Goal: Complete application form

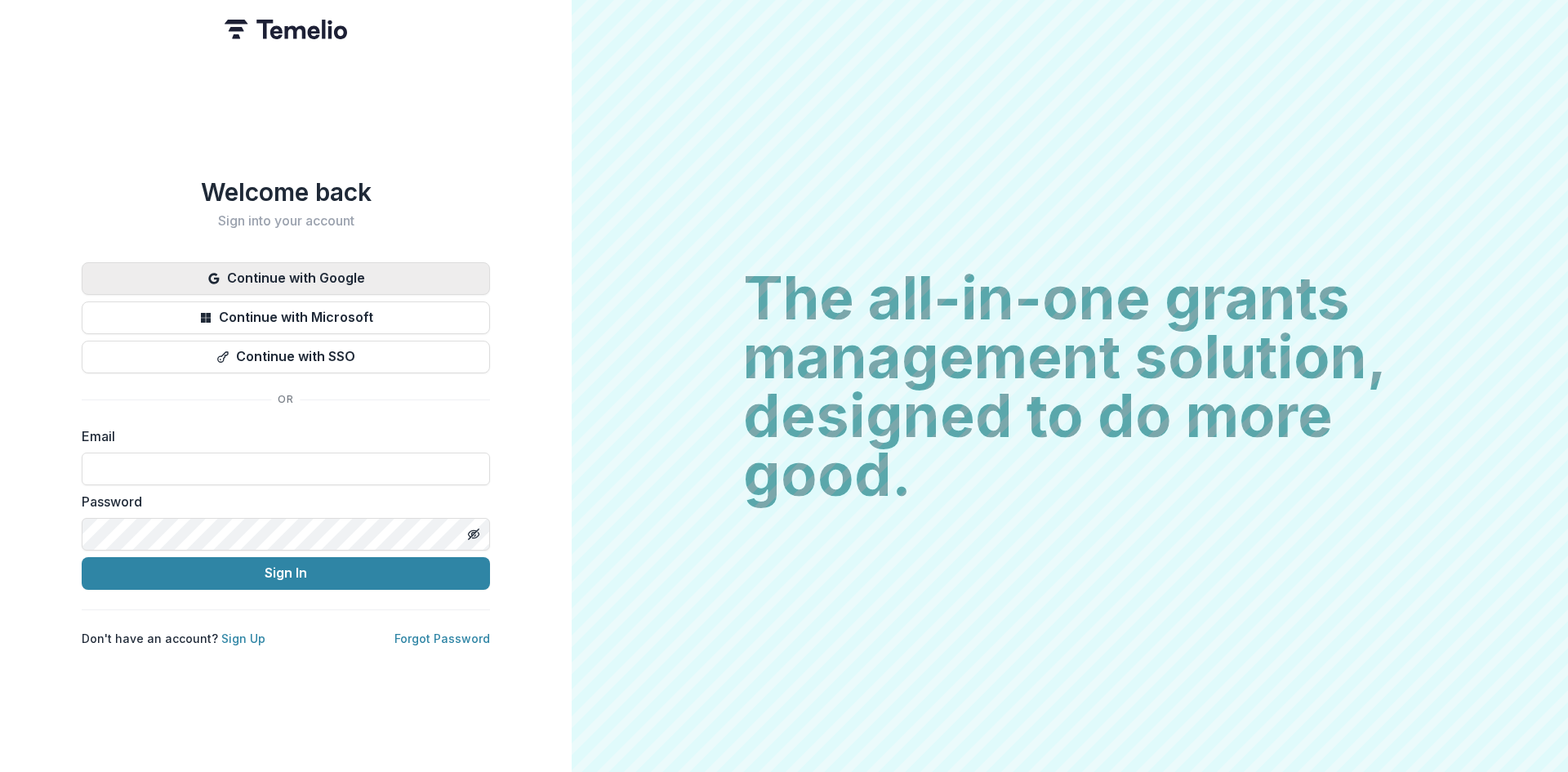
click at [424, 281] on button "Continue with Google" at bounding box center [285, 278] width 409 height 33
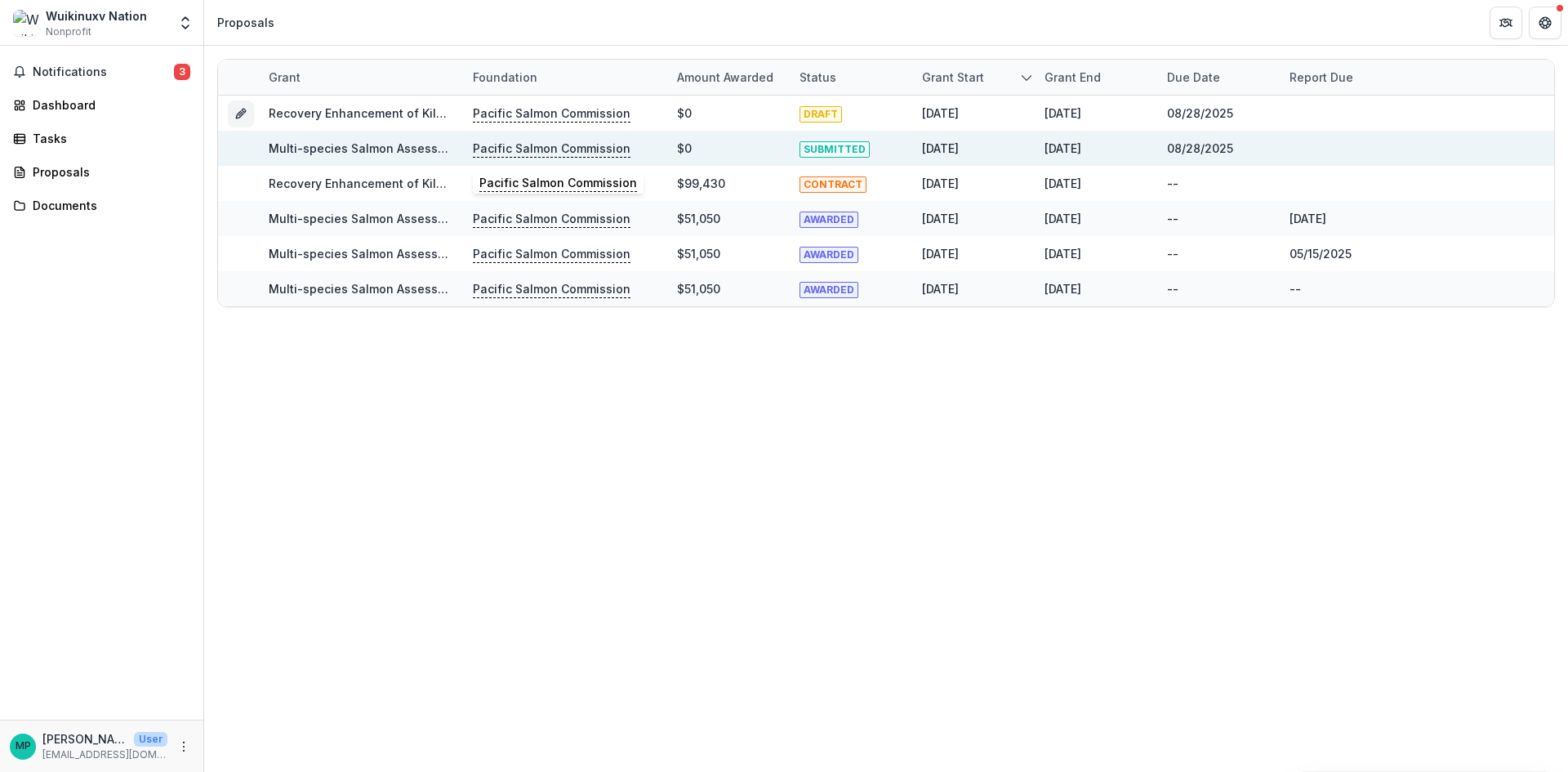
click at [553, 156] on p "Pacific Salmon Commission" at bounding box center [552, 148] width 158 height 18
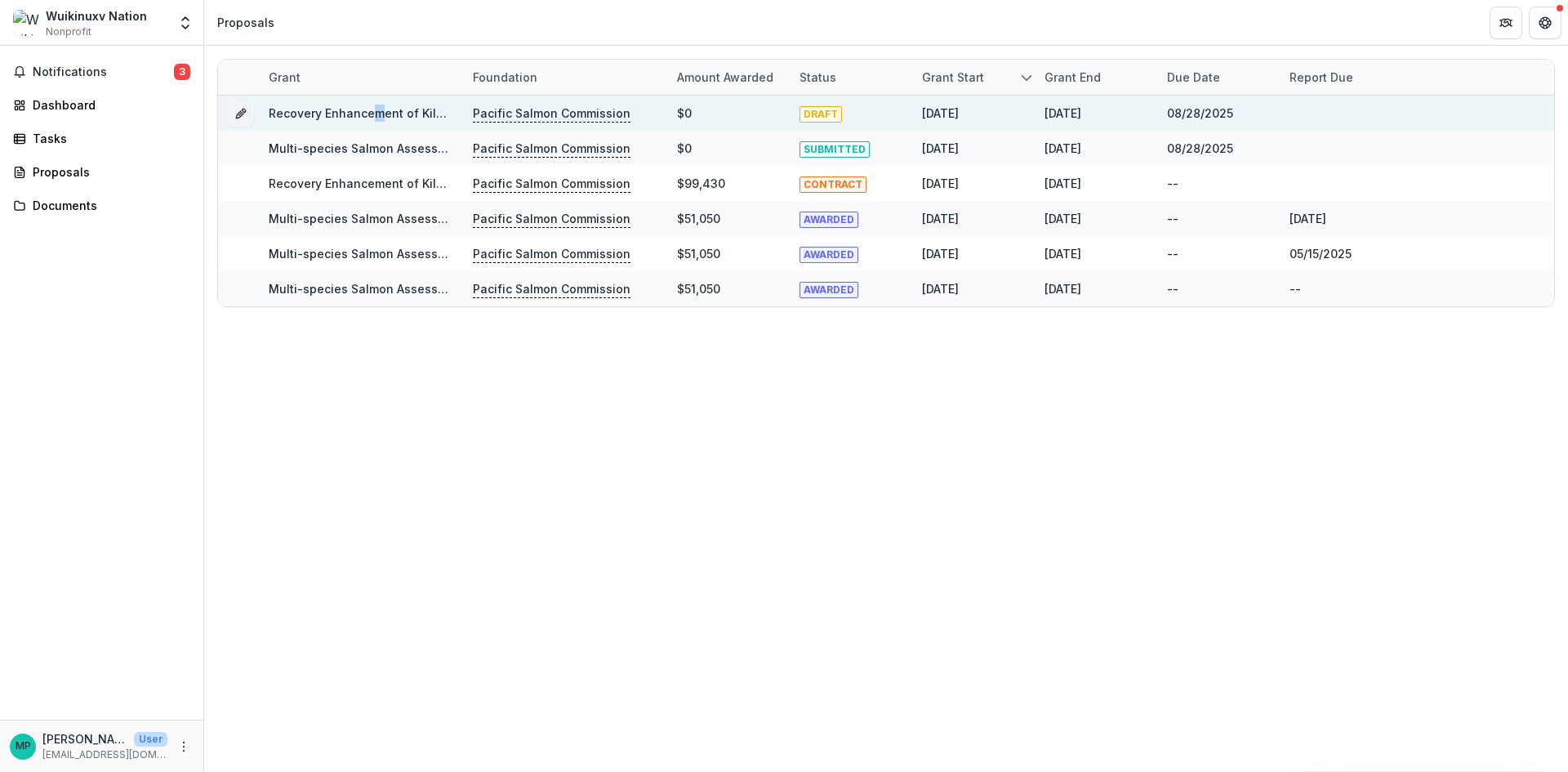
click at [374, 108] on div "Recovery Enhancement of Kilbella-Chuckwalla Chinook, [DATE]-[DATE]" at bounding box center [360, 113] width 184 height 17
click at [520, 121] on p "Pacific Salmon Commission" at bounding box center [552, 113] width 158 height 18
click at [837, 120] on span "DRAFT" at bounding box center [820, 114] width 42 height 16
click at [835, 120] on span "DRAFT" at bounding box center [820, 114] width 42 height 16
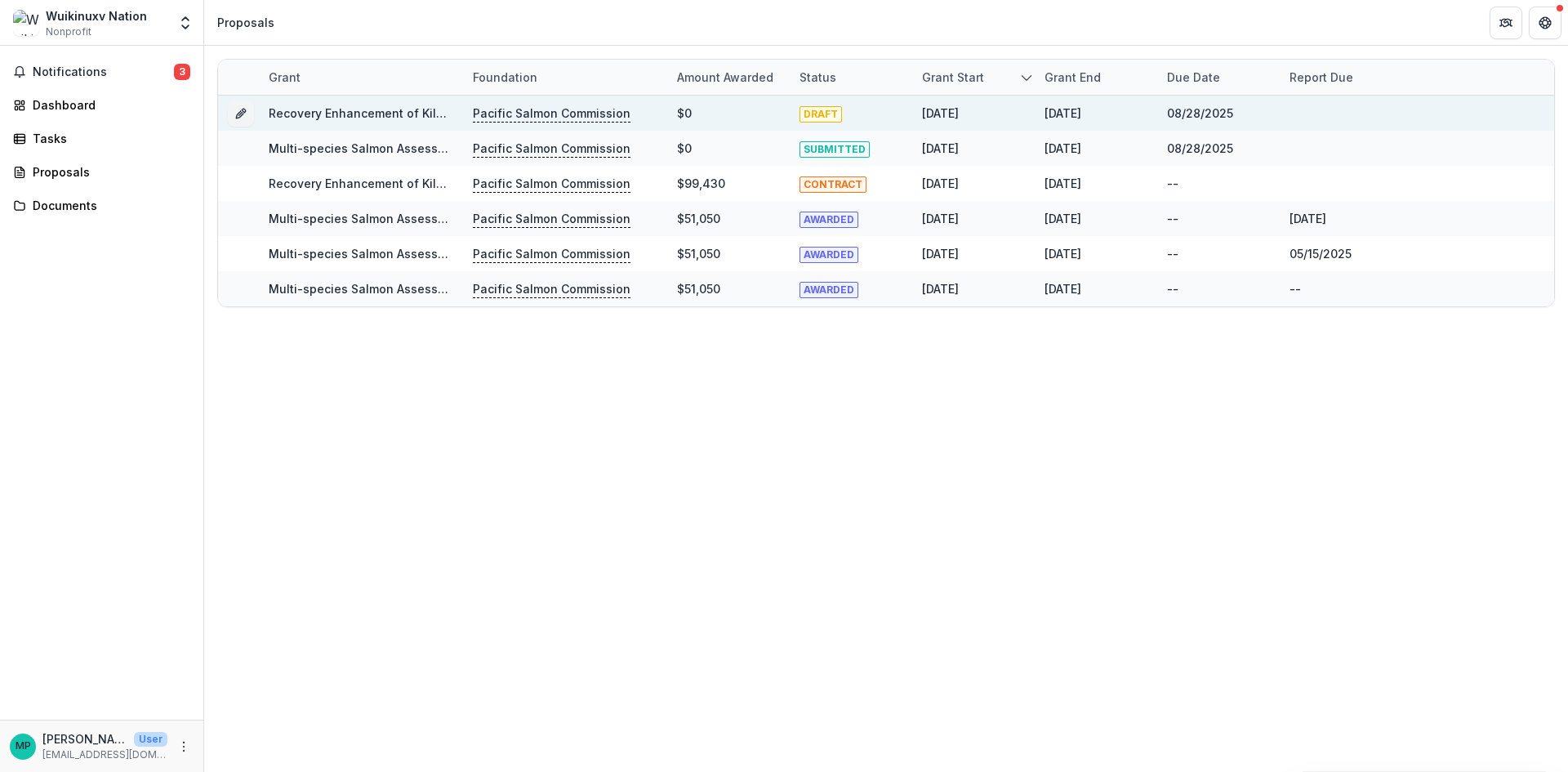
click at [914, 116] on div "[DATE]" at bounding box center [973, 113] width 122 height 36
click at [959, 108] on div "[DATE]" at bounding box center [940, 113] width 36 height 17
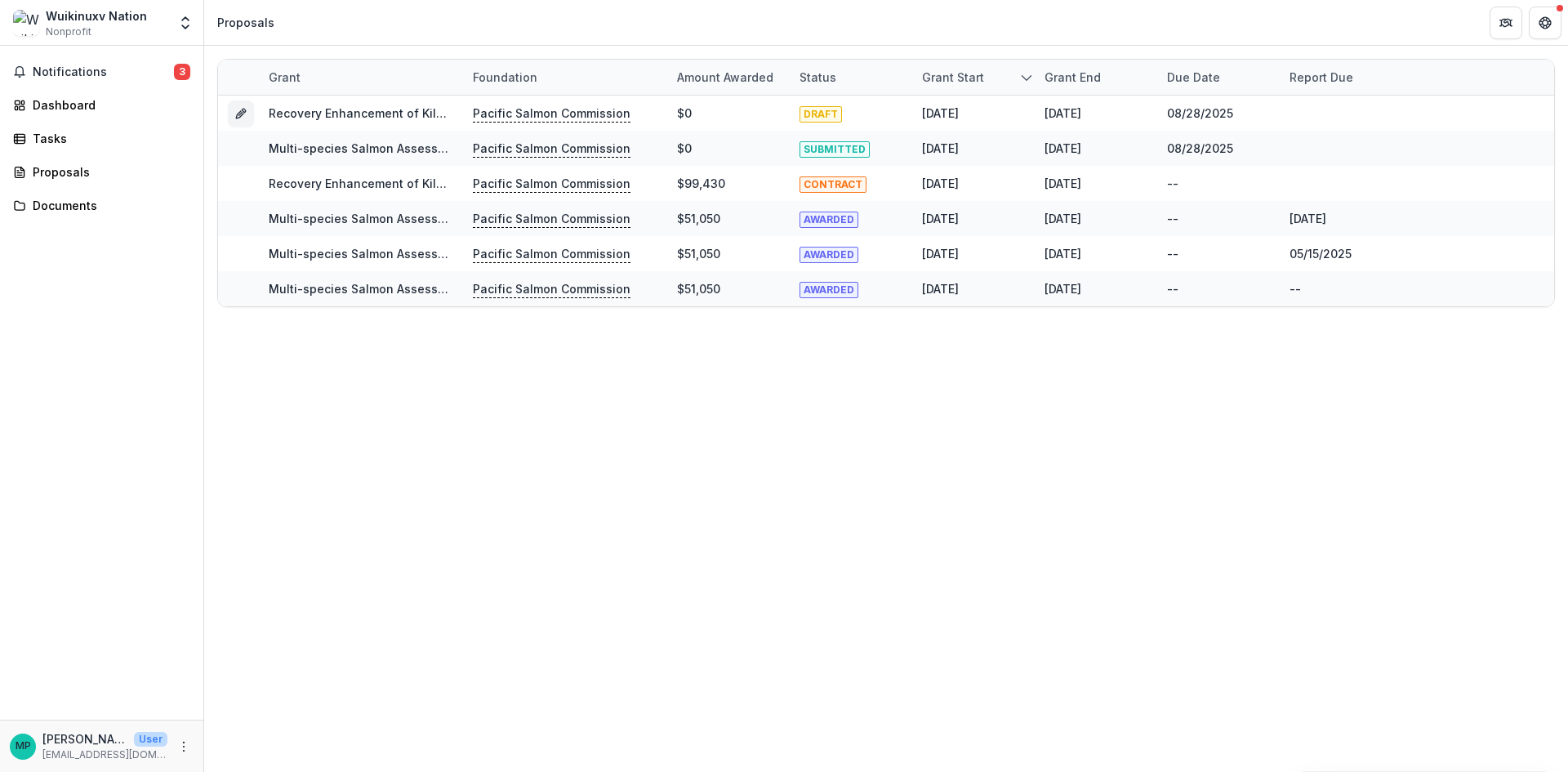
click at [892, 364] on div "Grant Foundation Amount awarded Status Grant start Grant end Due Date Report Du…" at bounding box center [885, 408] width 1364 height 726
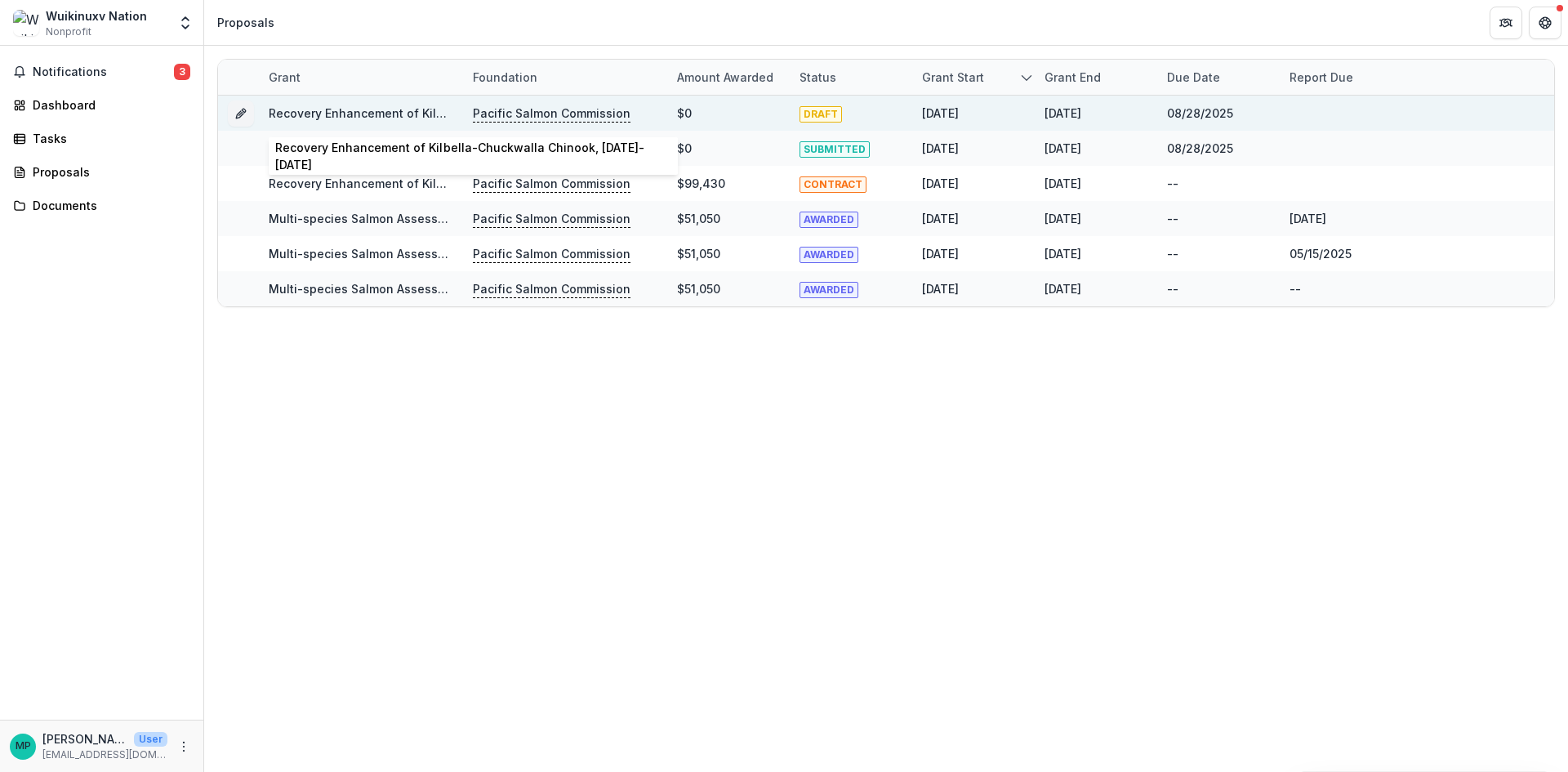
click at [293, 115] on link "Recovery Enhancement of Kilbella-Chuckwalla Chinook, [DATE]-[DATE]" at bounding box center [470, 113] width 405 height 14
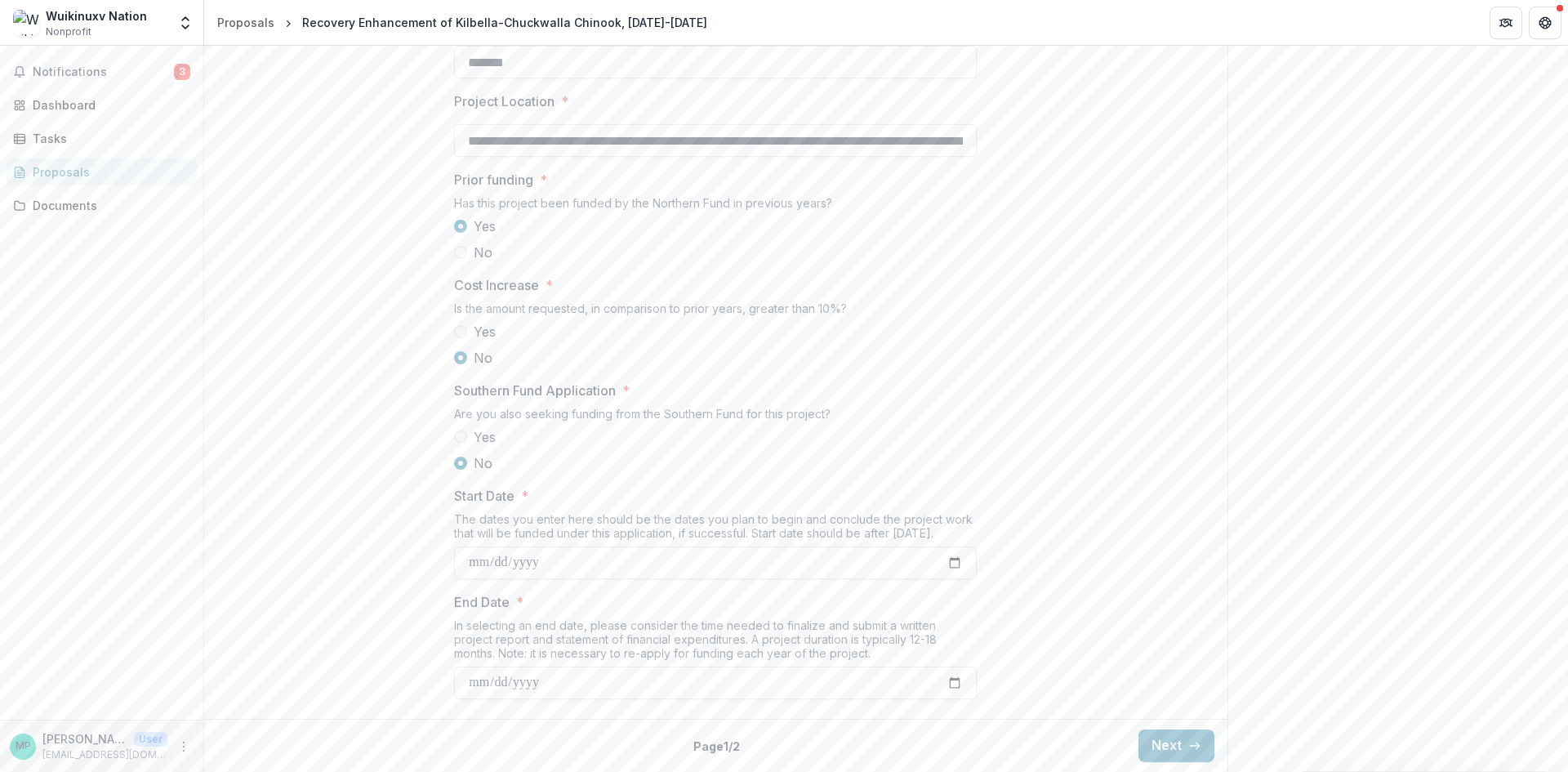
scroll to position [1704, 0]
click at [1188, 751] on icon "button" at bounding box center [1195, 746] width 13 height 13
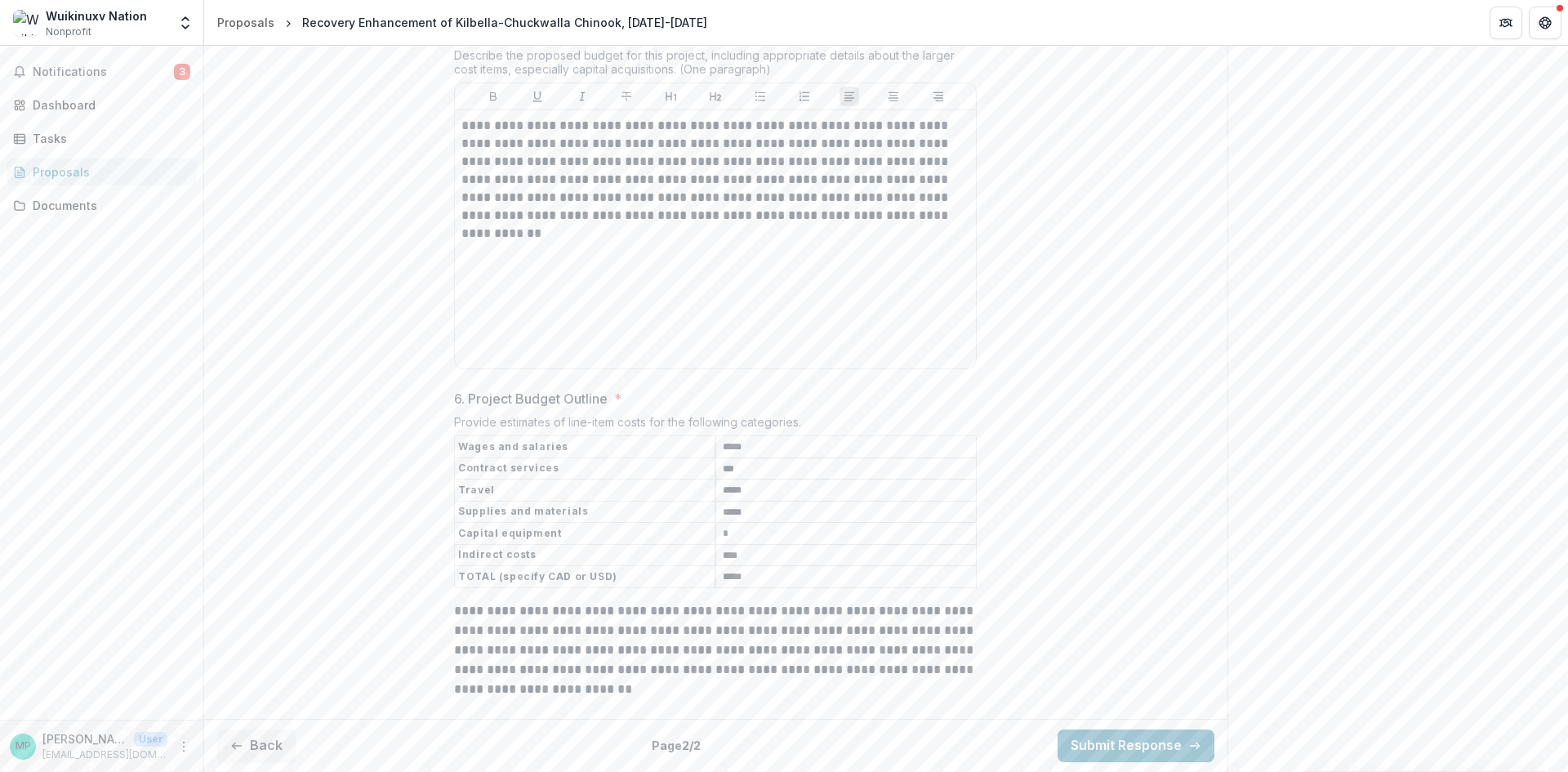
scroll to position [2692, 0]
click at [290, 736] on button "Back" at bounding box center [256, 745] width 79 height 33
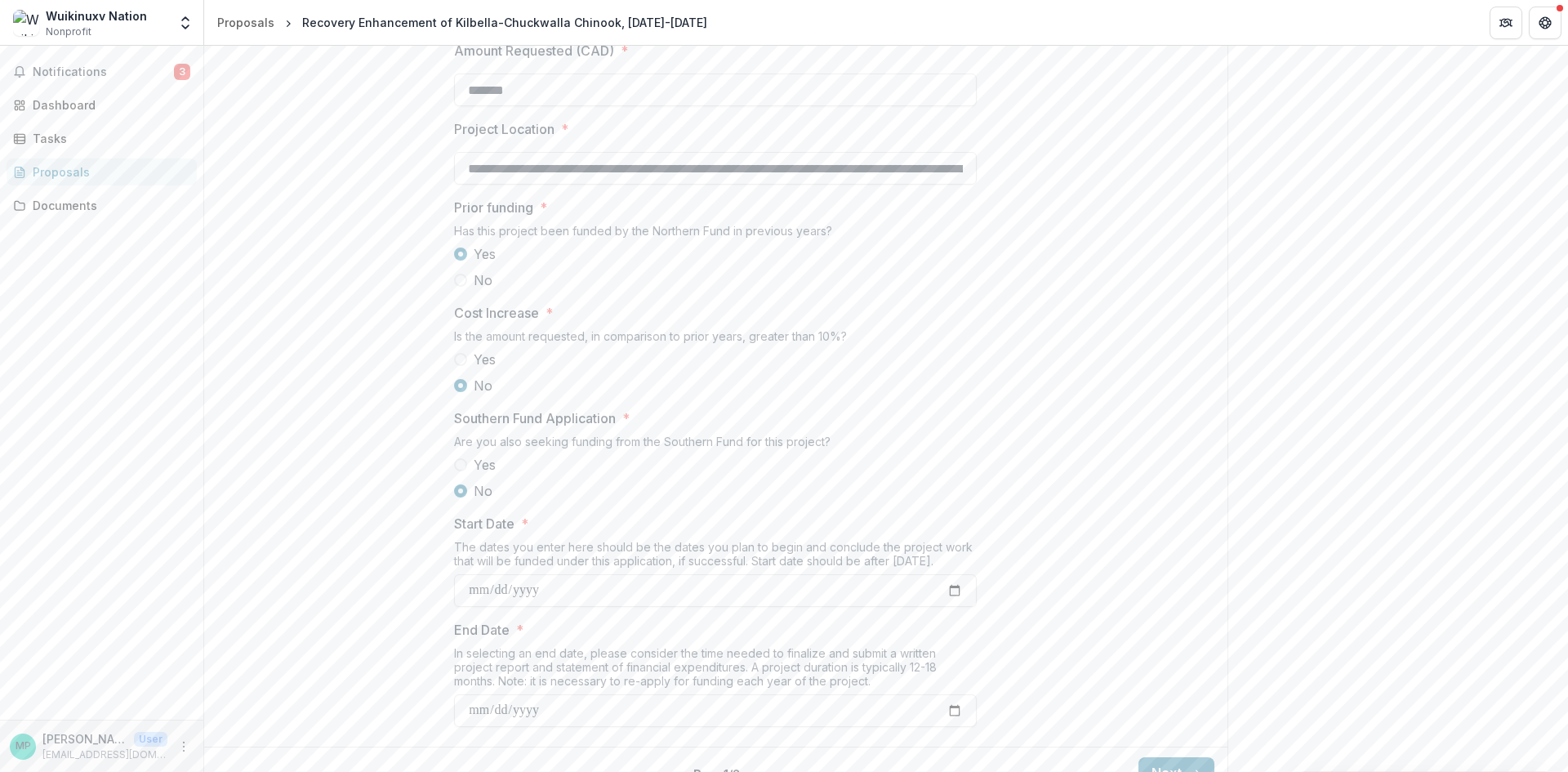
scroll to position [1704, 0]
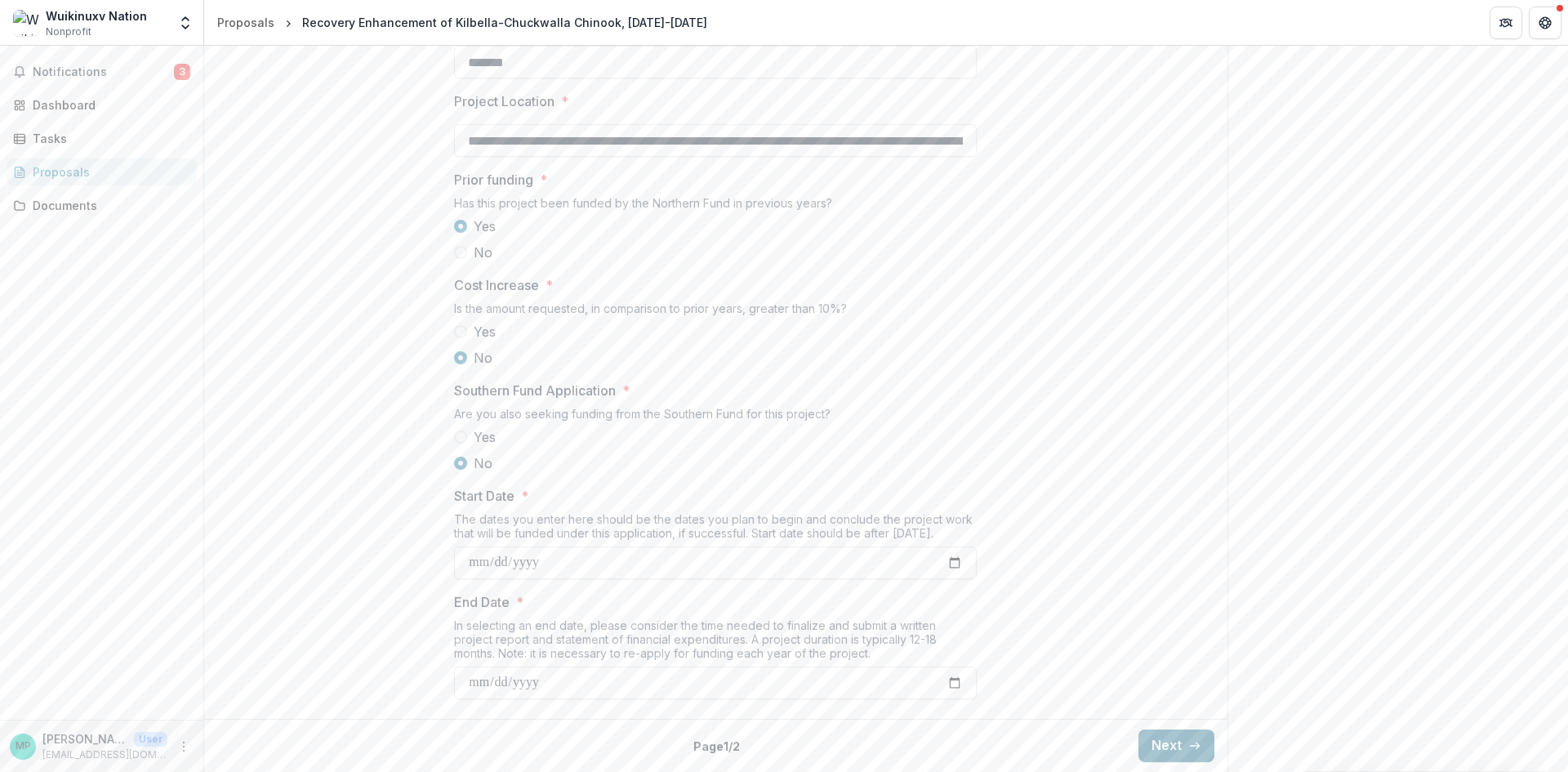
click at [1181, 734] on button "Next" at bounding box center [1176, 745] width 76 height 33
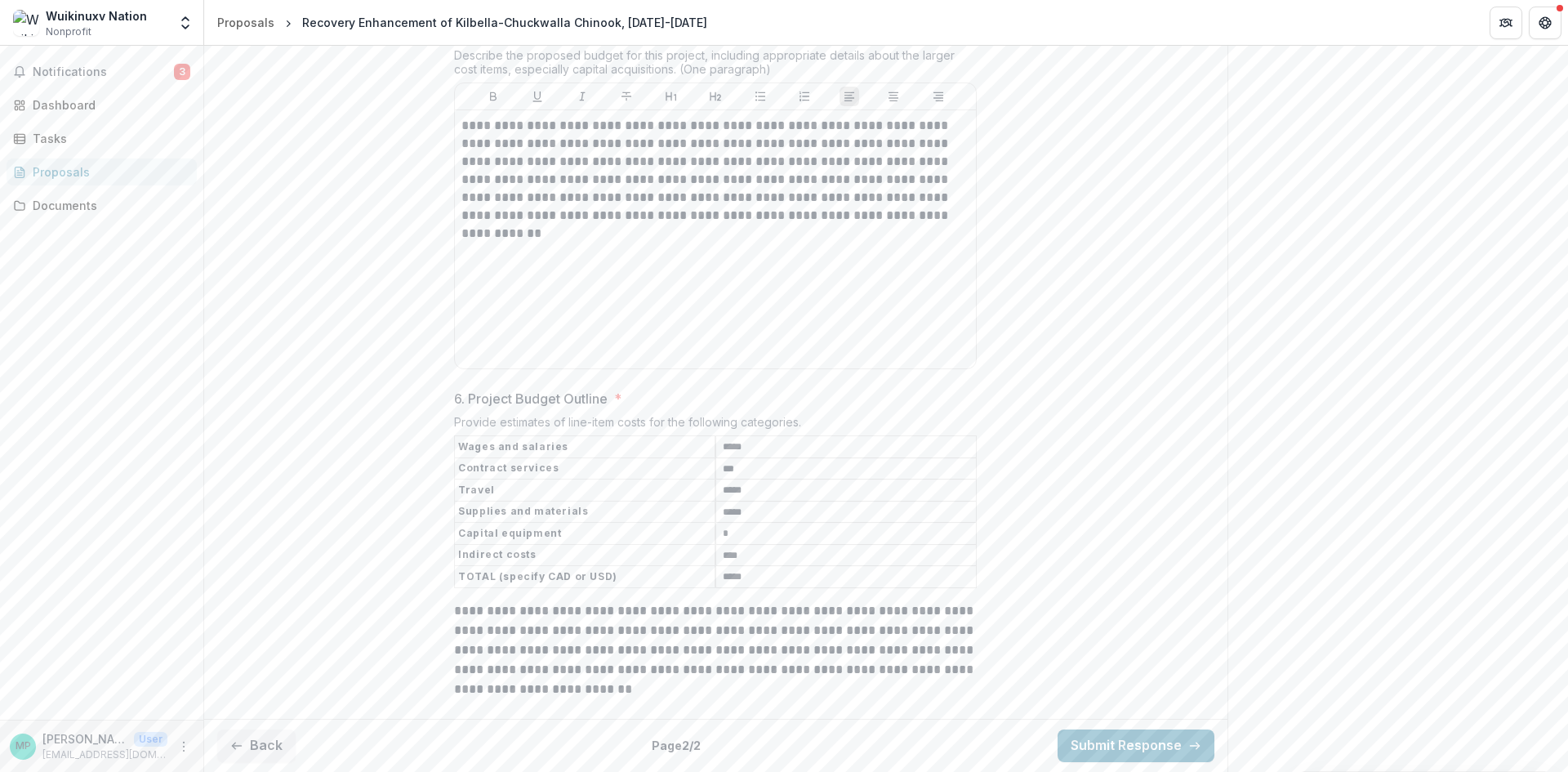
scroll to position [2692, 0]
click at [1130, 738] on button "Submit Response" at bounding box center [1136, 745] width 157 height 33
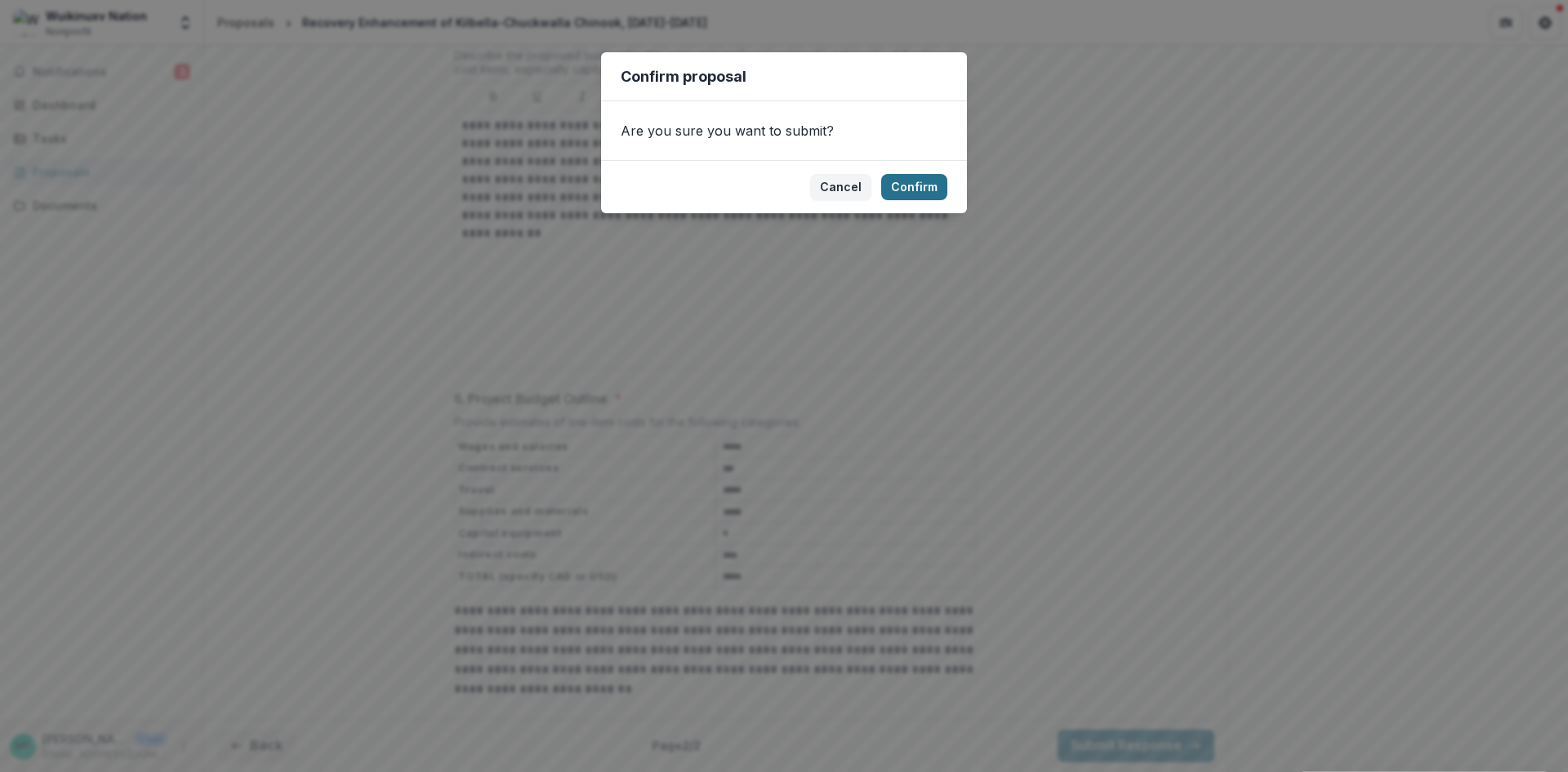
click at [914, 184] on button "Confirm" at bounding box center [914, 187] width 66 height 26
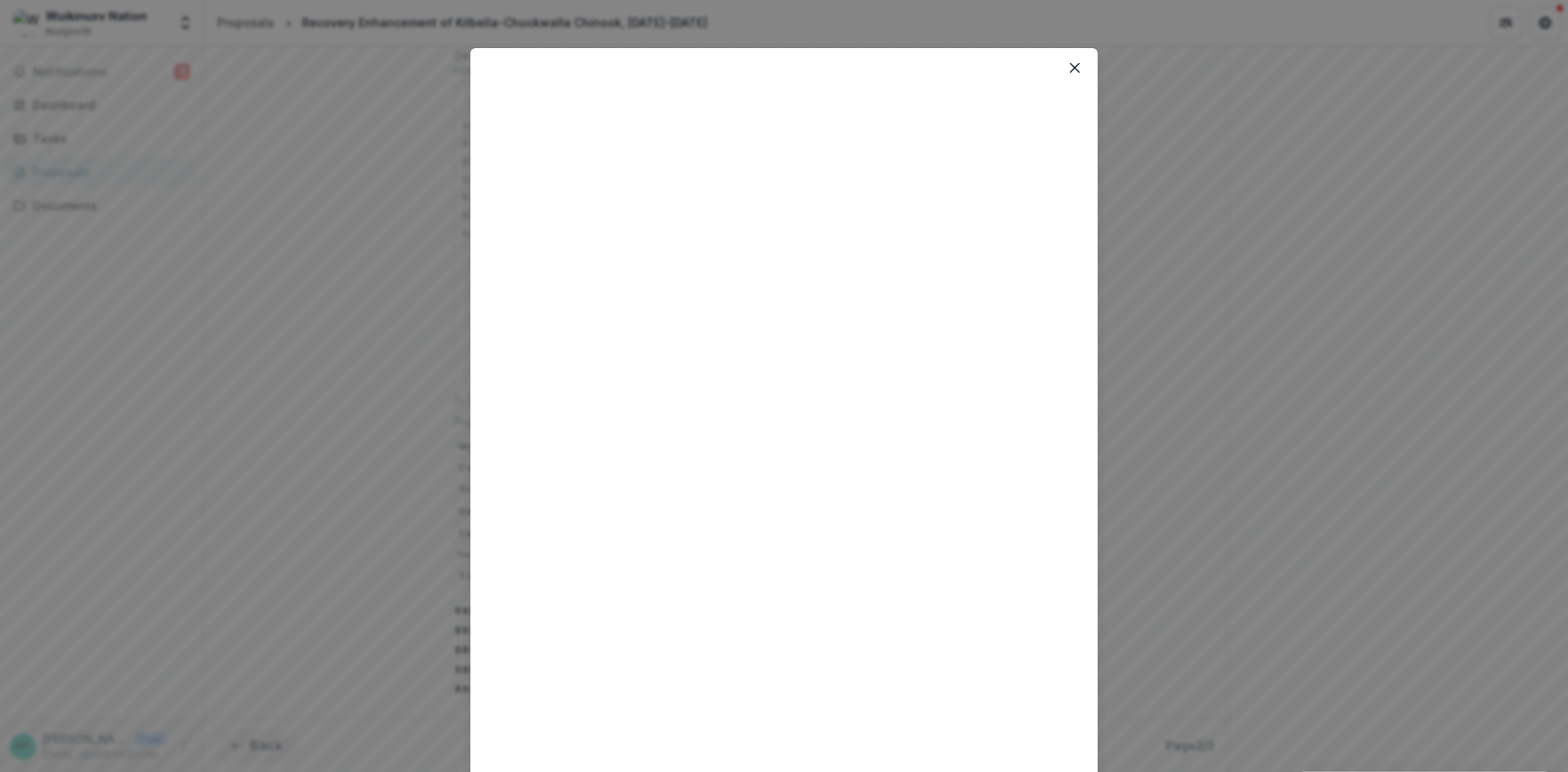
scroll to position [0, 0]
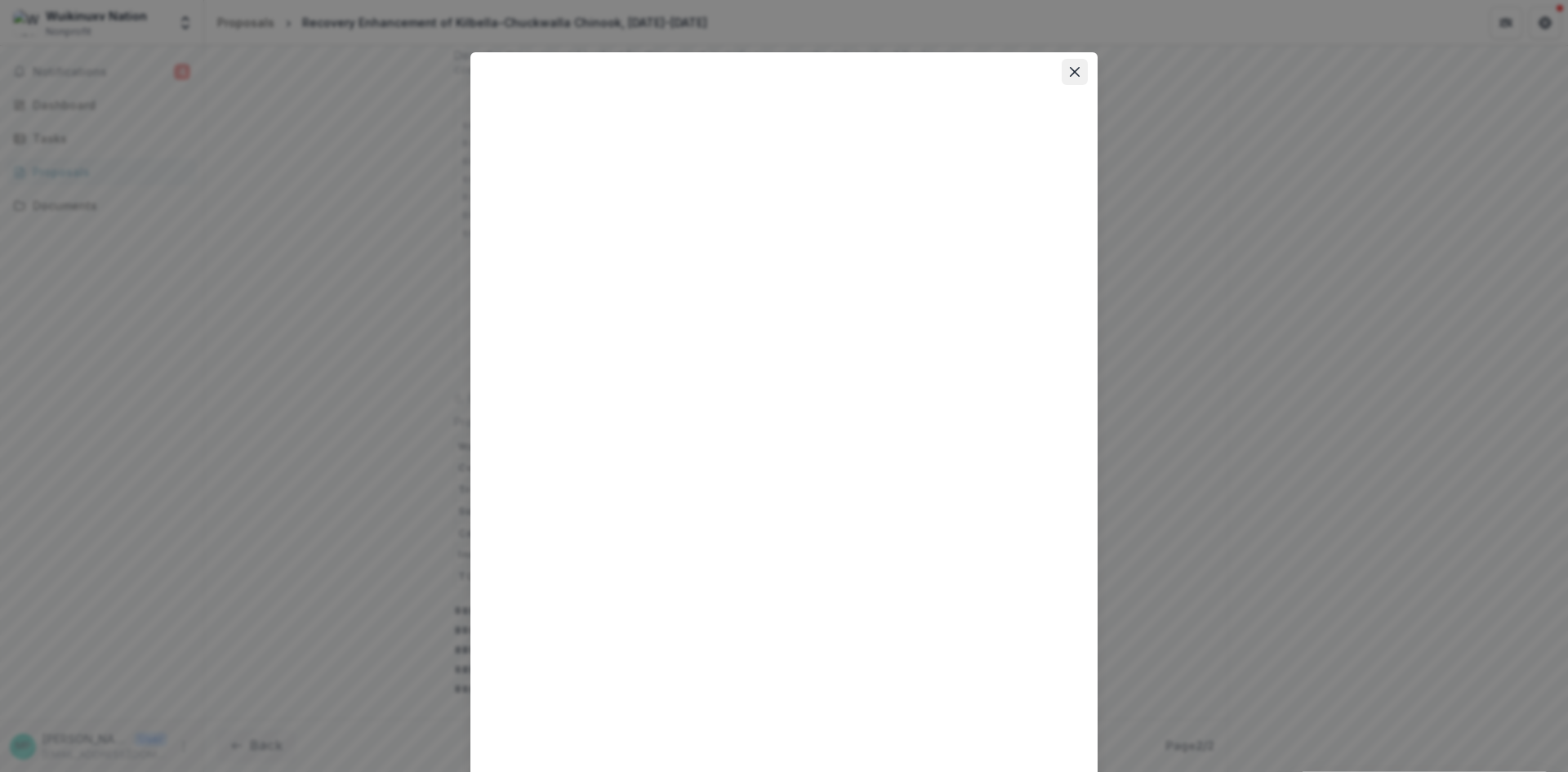
click at [1074, 76] on icon "Close" at bounding box center [1074, 72] width 9 height 9
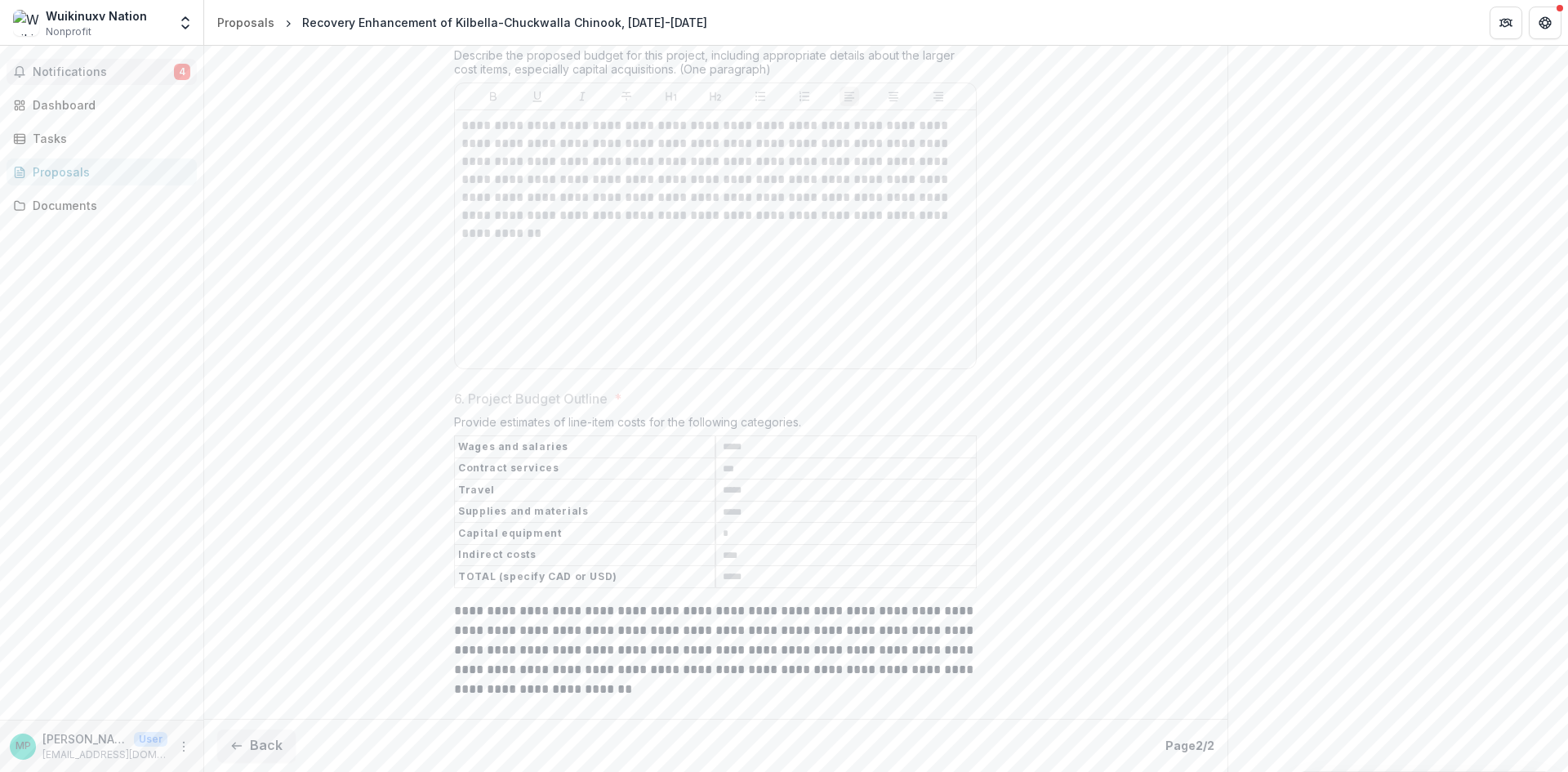
click at [90, 66] on span "Notifications" at bounding box center [103, 72] width 141 height 14
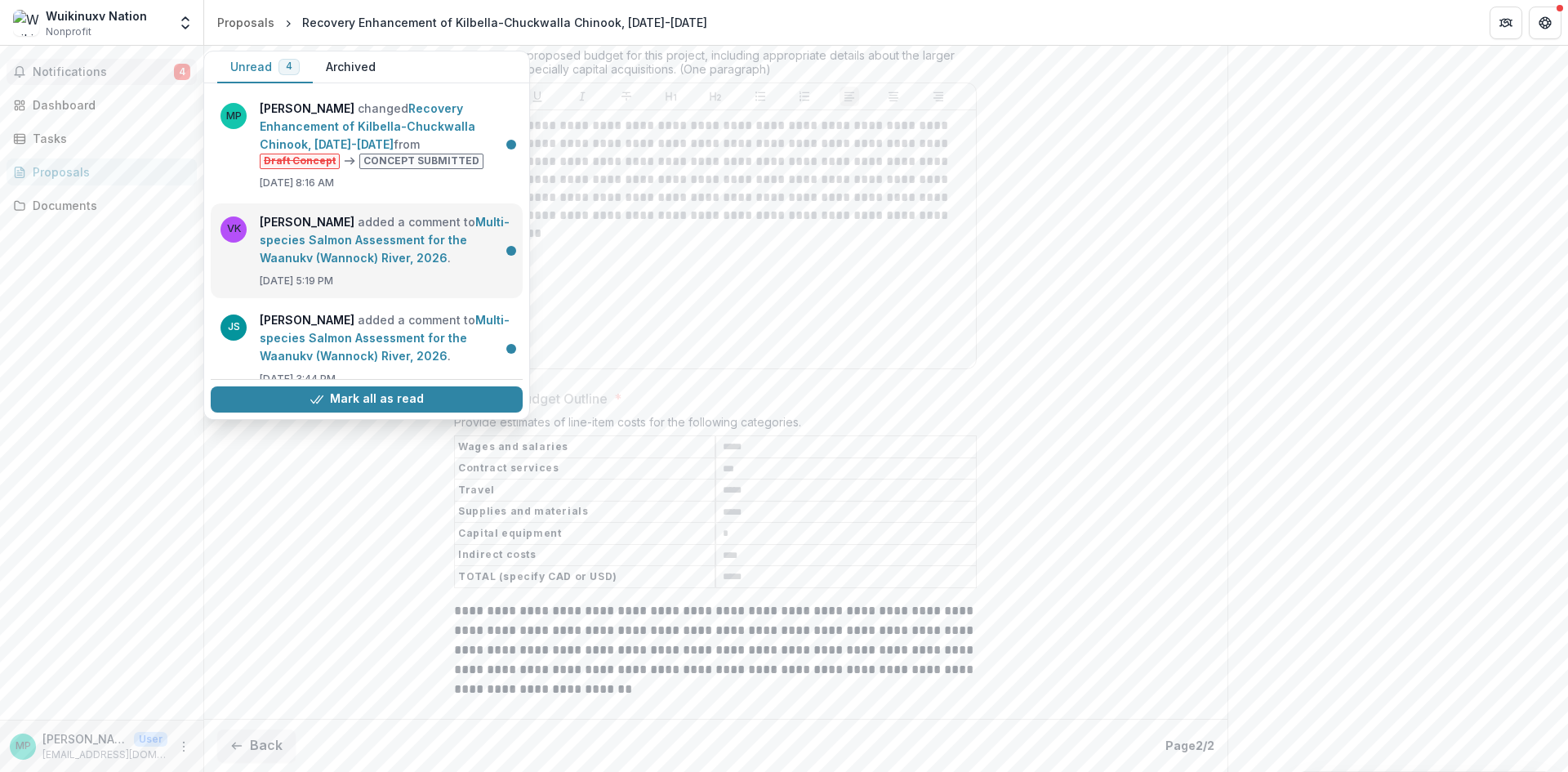
click at [377, 254] on link "Multi-species Salmon Assessment for the Waanukv (Wannock) River, 2026" at bounding box center [384, 239] width 250 height 50
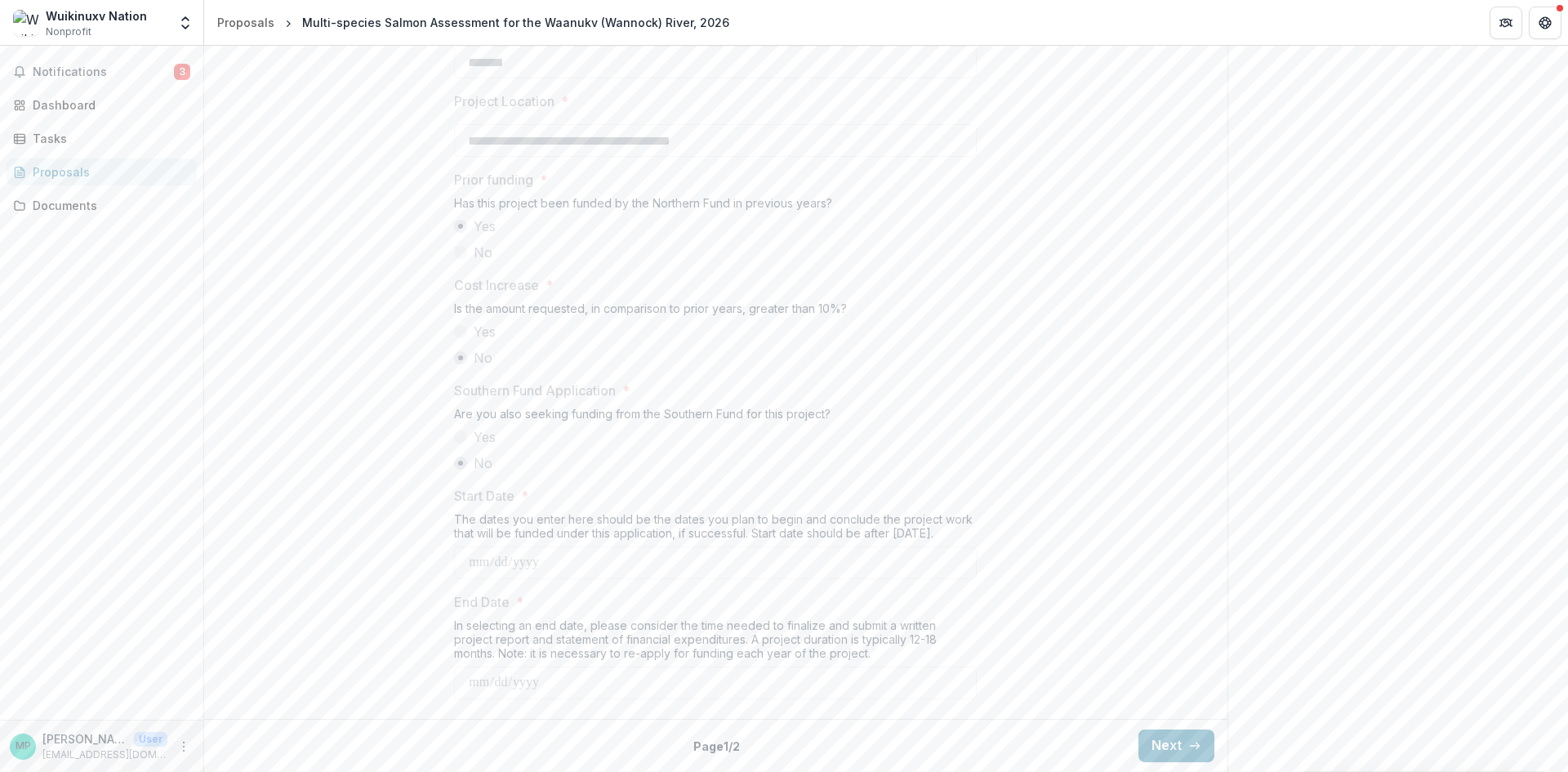
scroll to position [1784, 0]
click at [1188, 741] on icon "button" at bounding box center [1195, 746] width 13 height 13
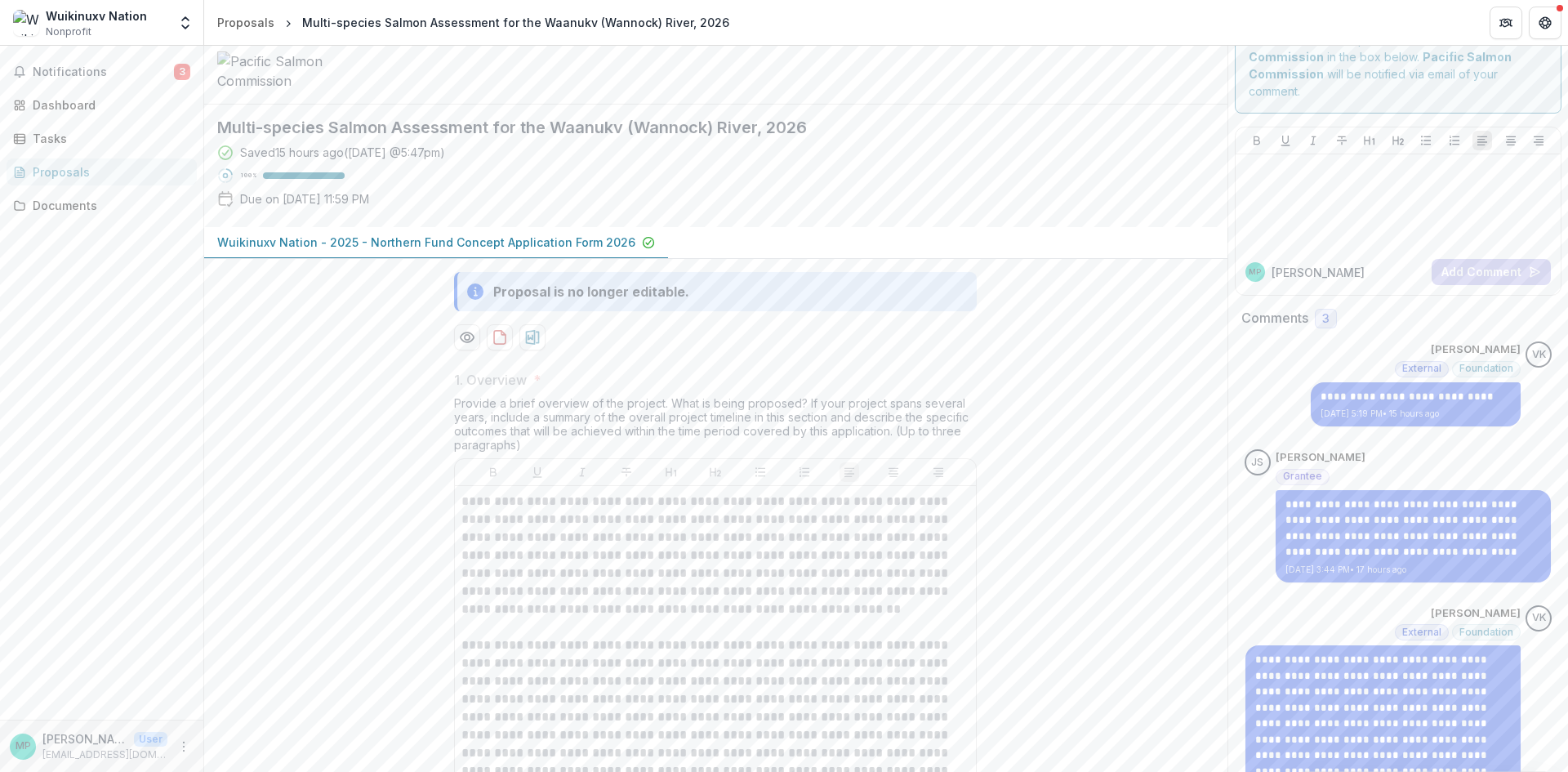
scroll to position [368, 0]
